Goal: Task Accomplishment & Management: Manage account settings

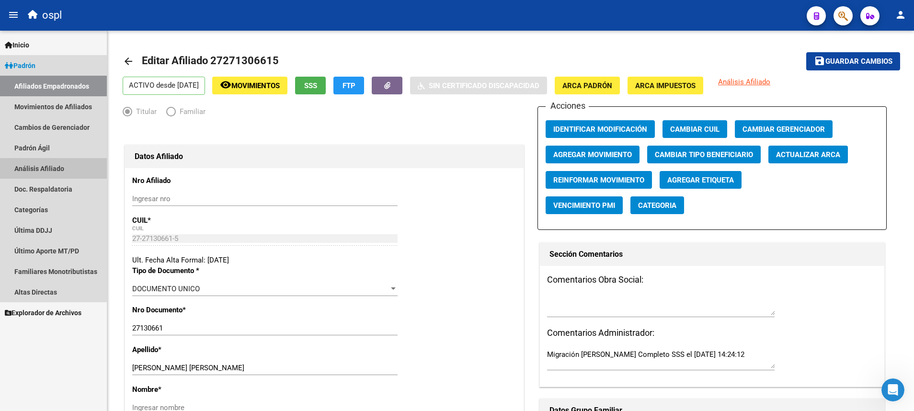
click at [49, 173] on link "Análisis Afiliado" at bounding box center [53, 168] width 107 height 21
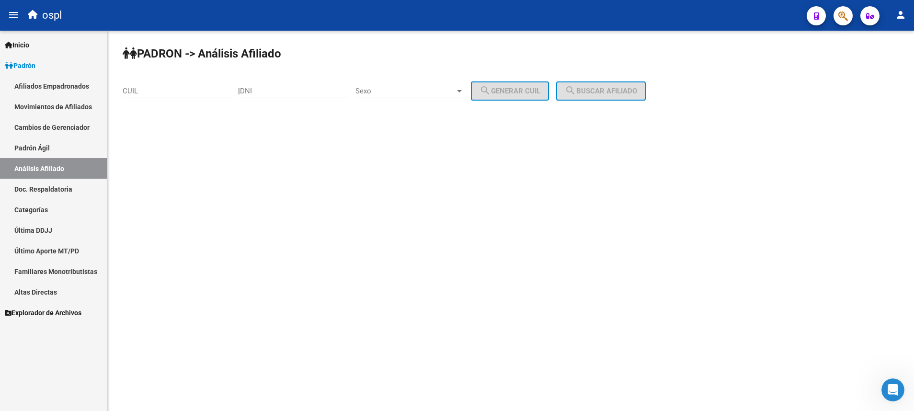
click at [179, 82] on div "CUIL" at bounding box center [177, 88] width 108 height 21
paste input "20-23719704-7"
type input "20-23719704-7"
click at [598, 88] on span "search Buscar afiliado" at bounding box center [601, 91] width 72 height 9
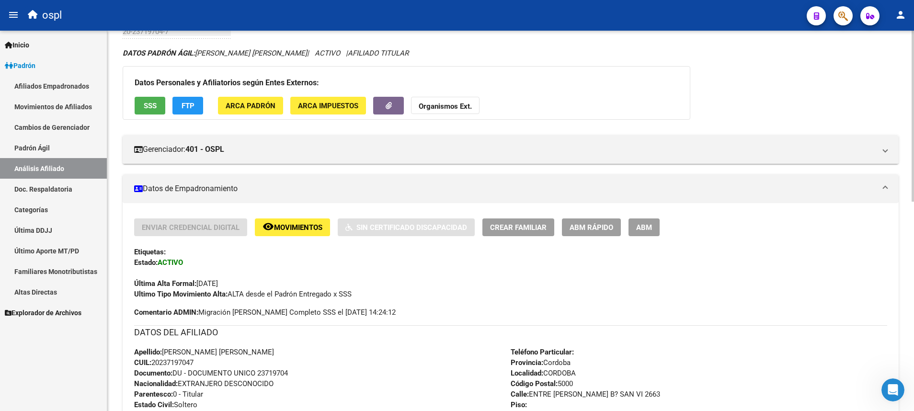
scroll to position [60, 0]
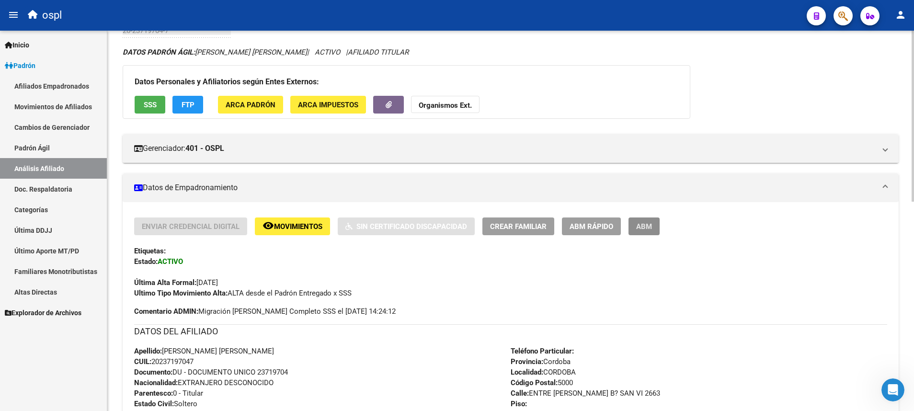
click at [646, 226] on span "ABM" at bounding box center [644, 226] width 16 height 9
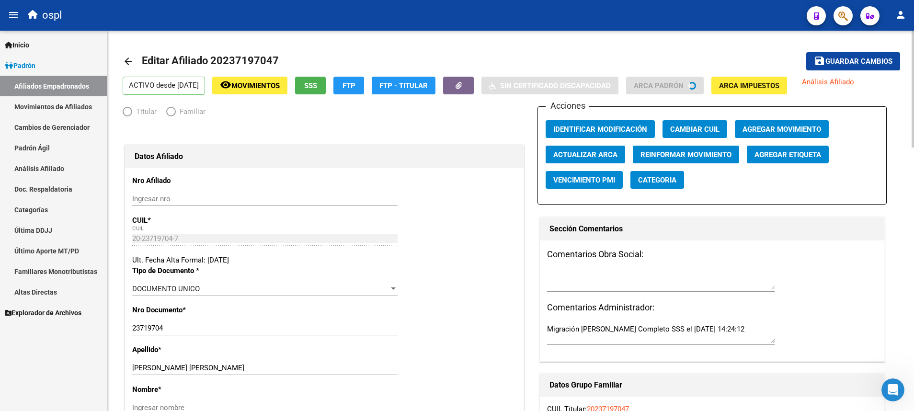
radio input "true"
type input "30-71816580-2"
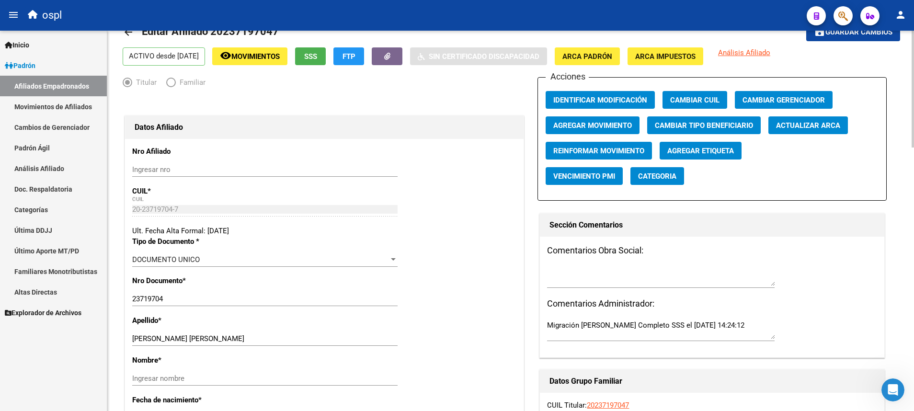
scroll to position [30, 0]
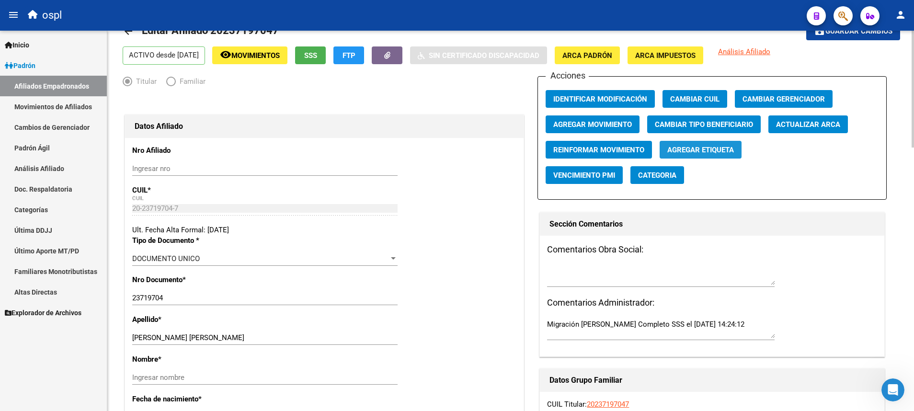
click at [710, 152] on span "Agregar Etiqueta" at bounding box center [701, 150] width 67 height 9
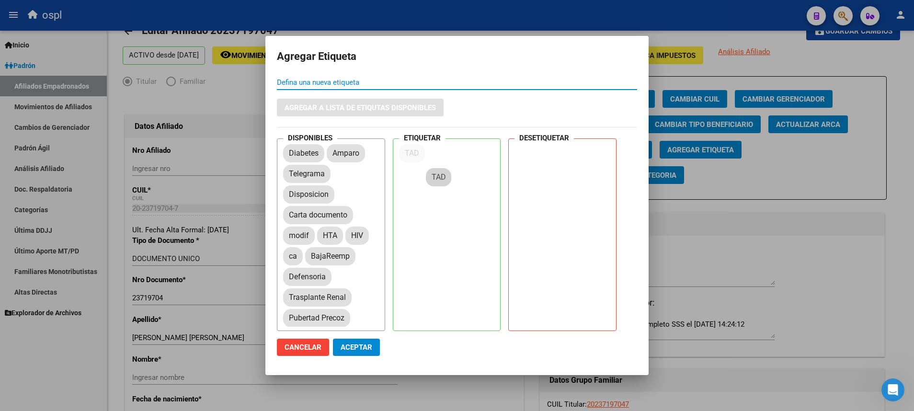
drag, startPoint x: 341, startPoint y: 151, endPoint x: 446, endPoint y: 179, distance: 108.6
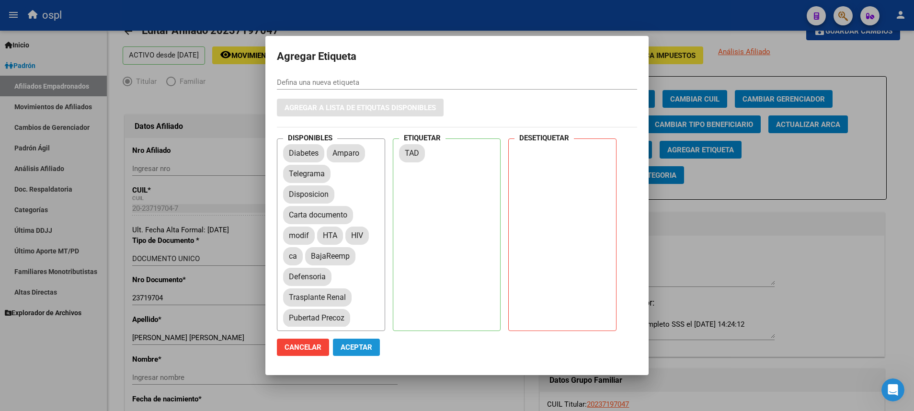
click at [356, 349] on span "Aceptar" at bounding box center [357, 347] width 32 height 9
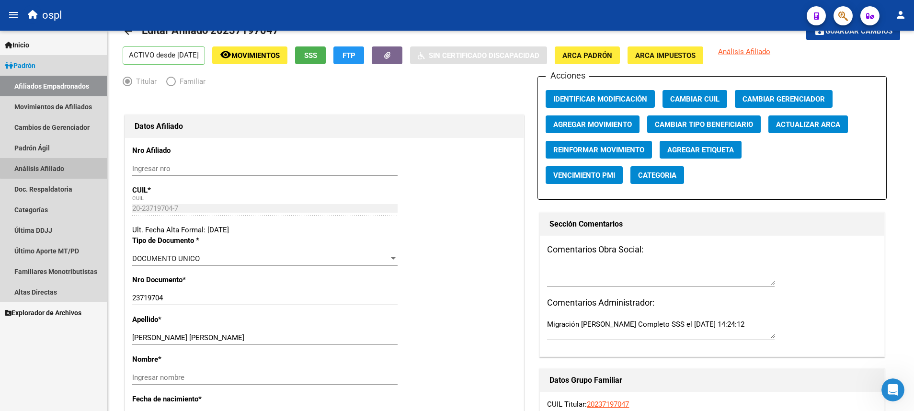
click at [54, 166] on link "Análisis Afiliado" at bounding box center [53, 168] width 107 height 21
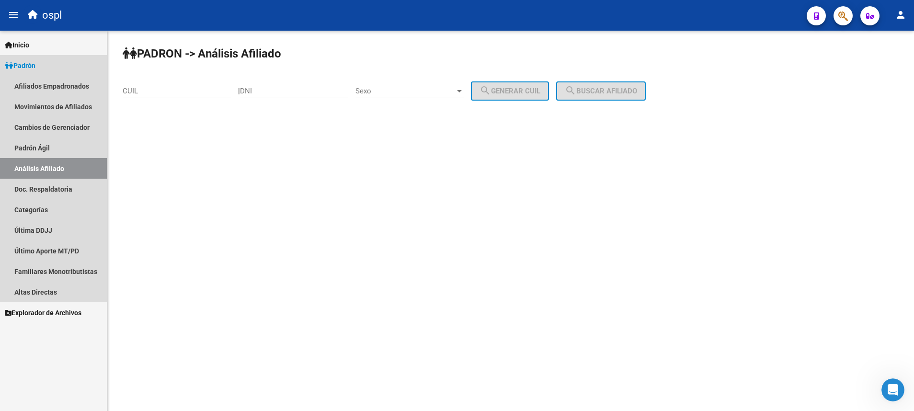
click at [54, 166] on link "Análisis Afiliado" at bounding box center [53, 168] width 107 height 21
